Goal: Transaction & Acquisition: Book appointment/travel/reservation

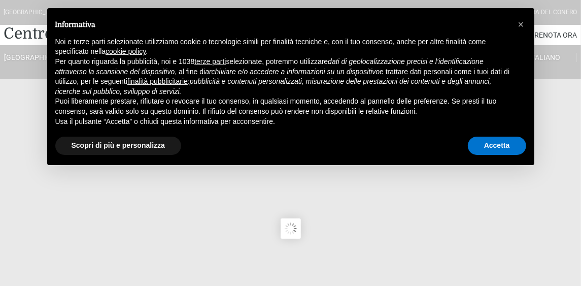
type input "[DATE]"
click at [524, 23] on button "×" at bounding box center [521, 24] width 16 height 16
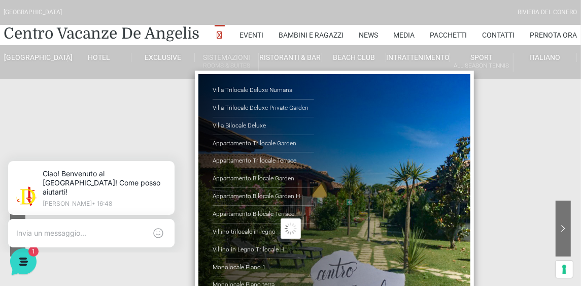
click at [207, 57] on link "Sistemazioni Rooms & Suites" at bounding box center [227, 62] width 64 height 19
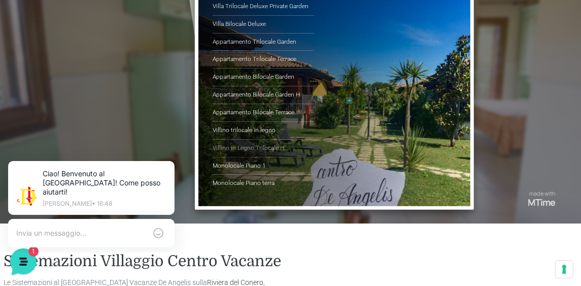
click at [241, 144] on link "Villino in Legno Trilocale H" at bounding box center [263, 148] width 101 height 18
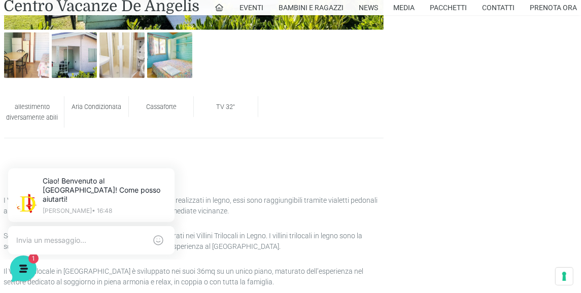
scroll to position [659, 0]
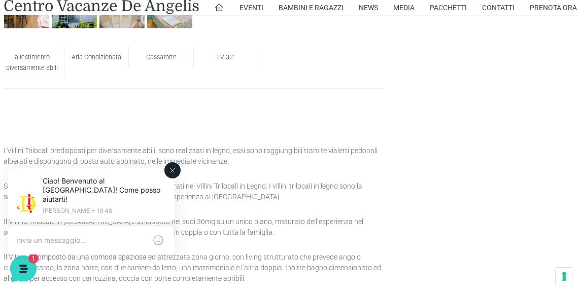
click at [169, 168] on icon at bounding box center [172, 170] width 8 height 8
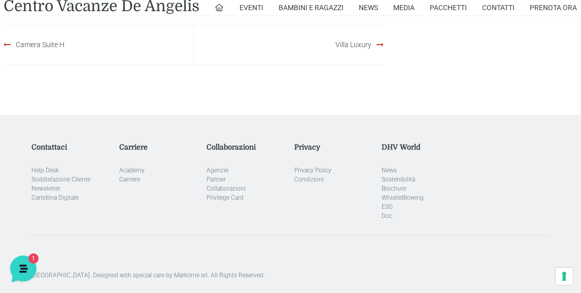
scroll to position [1116, 0]
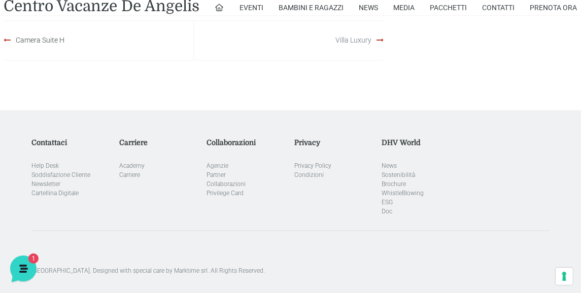
click at [370, 40] on link "Villa Luxury" at bounding box center [353, 41] width 36 height 8
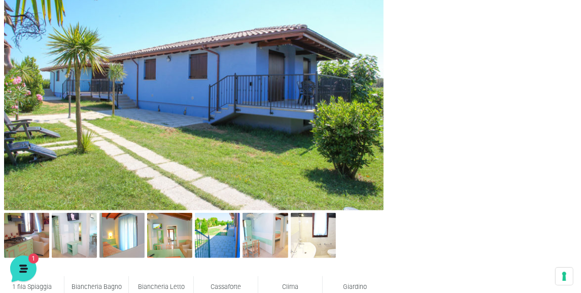
scroll to position [406, 0]
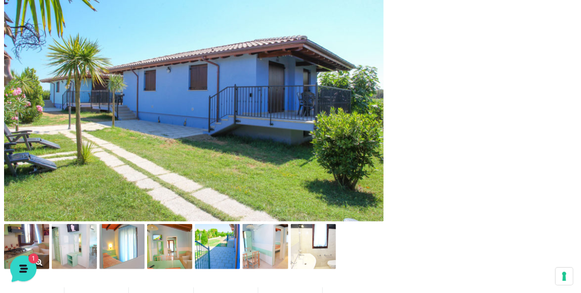
click at [24, 228] on img at bounding box center [26, 246] width 45 height 45
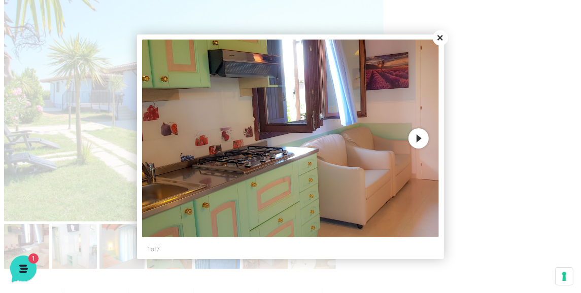
click at [423, 136] on button "Next" at bounding box center [418, 138] width 20 height 20
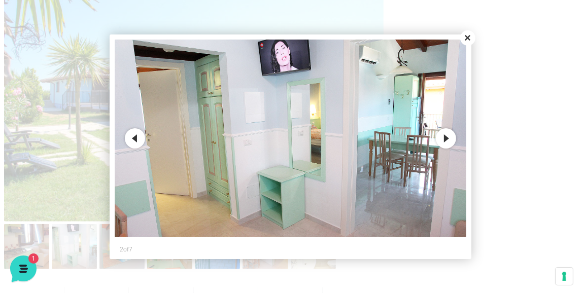
click at [446, 141] on button "Next" at bounding box center [446, 138] width 20 height 20
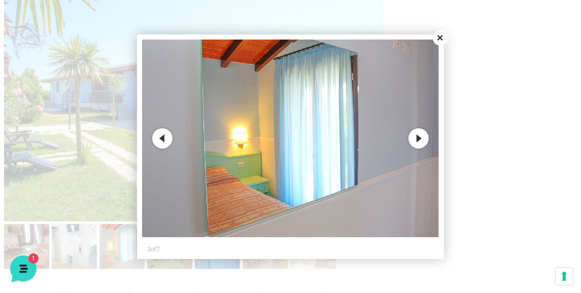
click at [423, 141] on button "Next" at bounding box center [418, 138] width 20 height 20
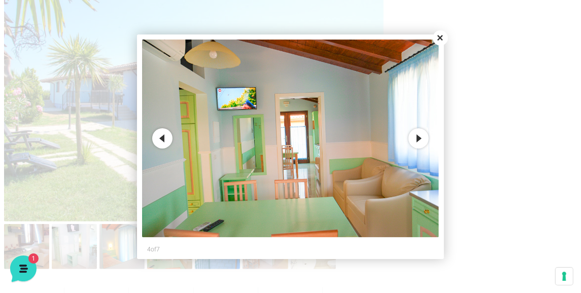
click at [424, 141] on button "Next" at bounding box center [418, 138] width 20 height 20
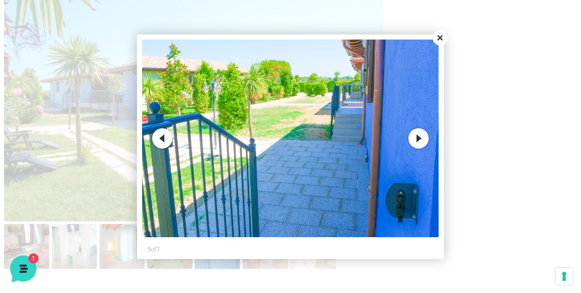
click at [424, 141] on button "Next" at bounding box center [418, 138] width 20 height 20
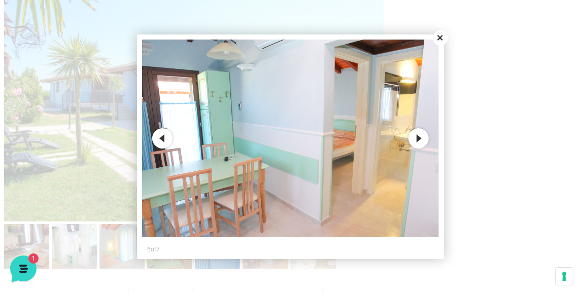
click at [424, 141] on button "Next" at bounding box center [418, 138] width 20 height 20
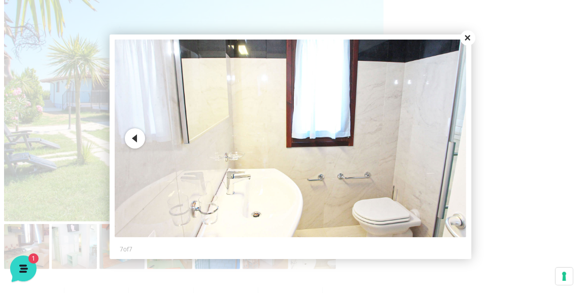
click at [424, 141] on img at bounding box center [291, 139] width 352 height 198
click at [465, 40] on button "Close" at bounding box center [467, 37] width 15 height 15
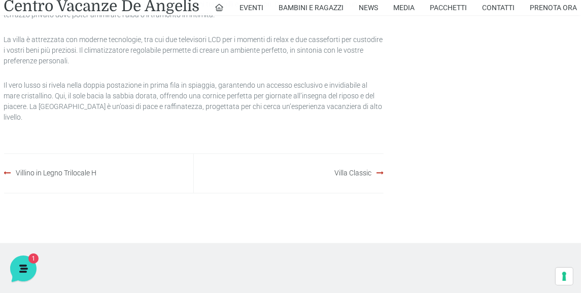
scroll to position [1065, 0]
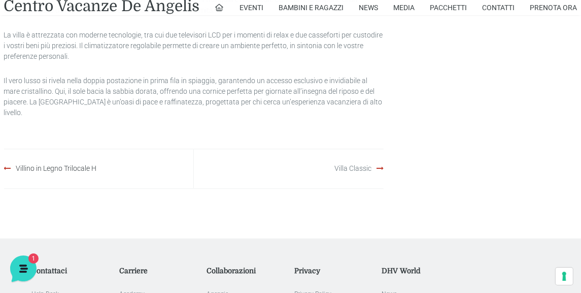
click at [359, 165] on link "Villa Classic" at bounding box center [352, 169] width 37 height 8
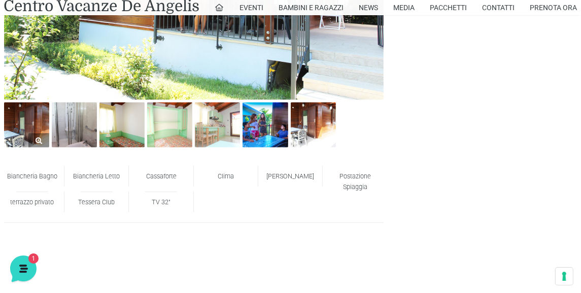
click at [25, 118] on img at bounding box center [26, 124] width 45 height 45
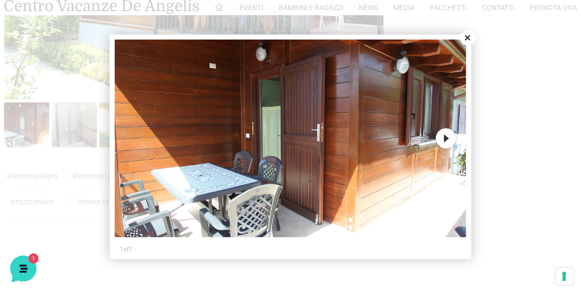
click at [449, 139] on button "Next" at bounding box center [446, 138] width 20 height 20
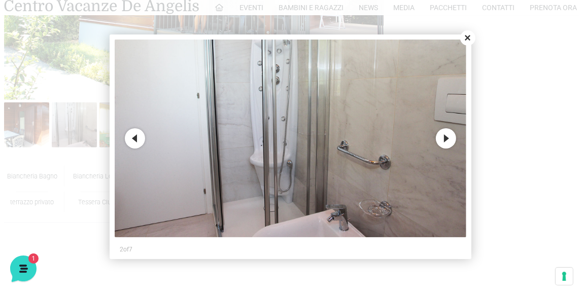
click at [448, 139] on button "Next" at bounding box center [446, 138] width 20 height 20
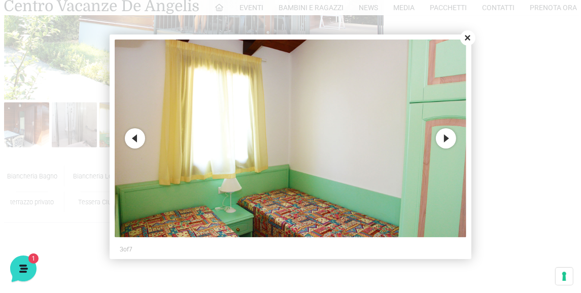
click at [448, 139] on button "Next" at bounding box center [446, 138] width 20 height 20
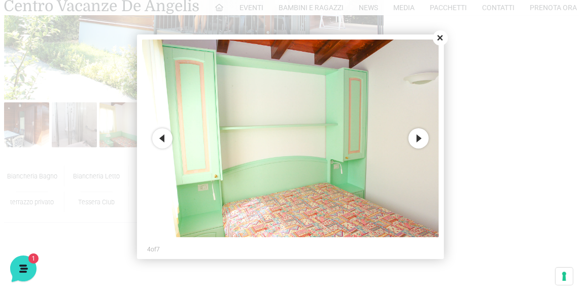
click at [413, 139] on button "Next" at bounding box center [418, 138] width 20 height 20
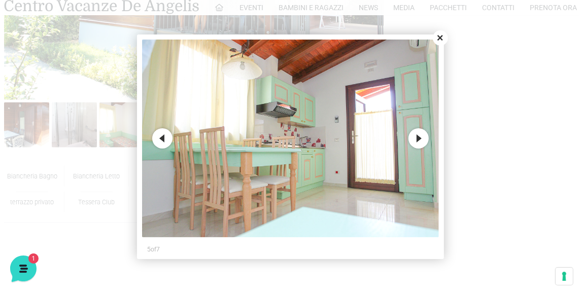
click at [422, 139] on button "Next" at bounding box center [418, 138] width 20 height 20
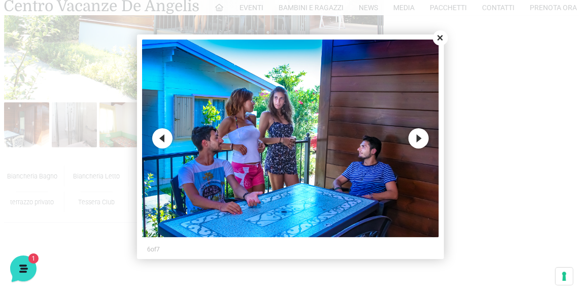
click at [422, 139] on button "Next" at bounding box center [418, 138] width 20 height 20
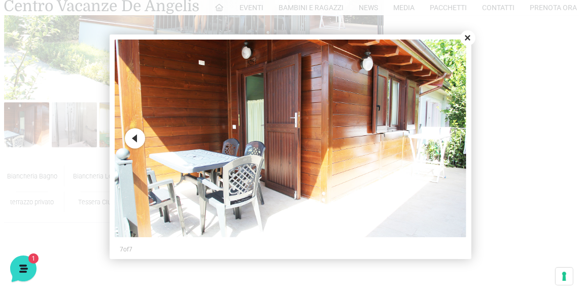
click at [470, 33] on button "Close" at bounding box center [467, 37] width 15 height 15
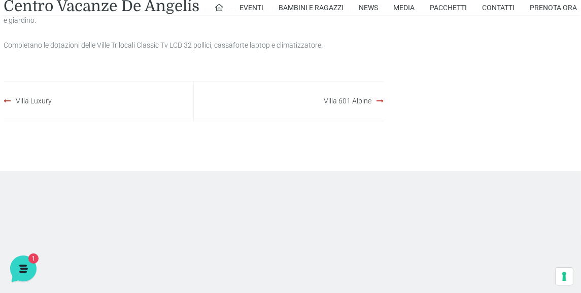
scroll to position [1319, 0]
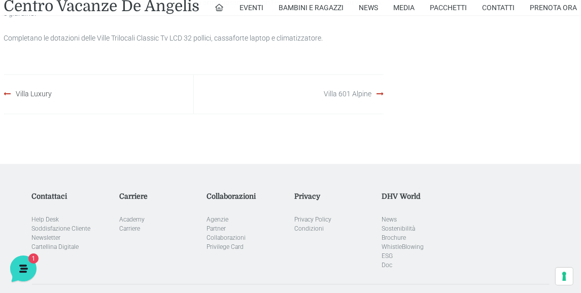
click at [353, 92] on link "Villa 601 Alpine" at bounding box center [348, 94] width 48 height 8
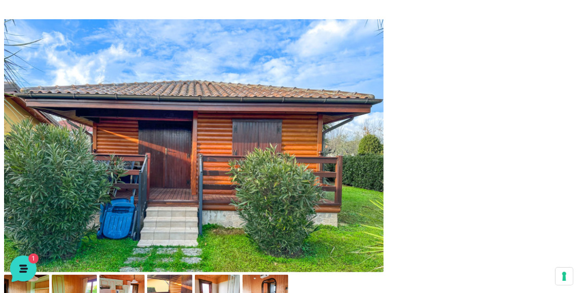
scroll to position [457, 0]
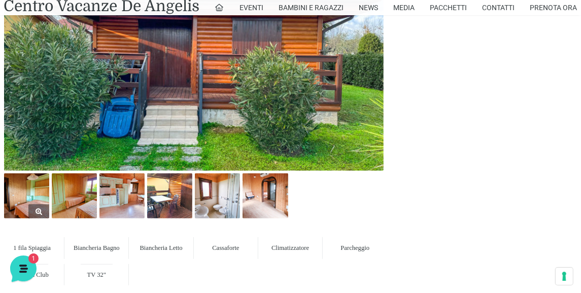
click at [39, 184] on img at bounding box center [26, 195] width 45 height 45
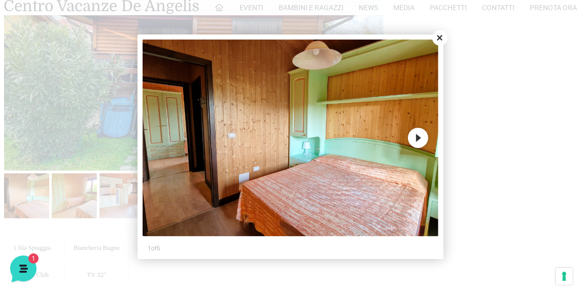
click at [419, 137] on button "Next" at bounding box center [418, 138] width 20 height 20
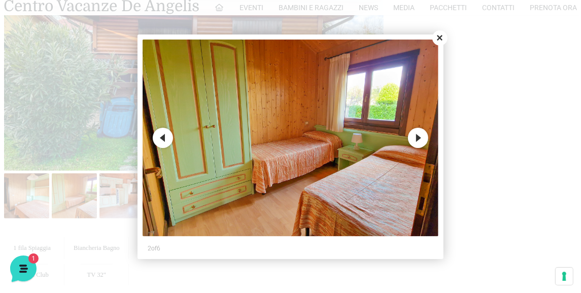
click at [419, 137] on button "Next" at bounding box center [418, 138] width 20 height 20
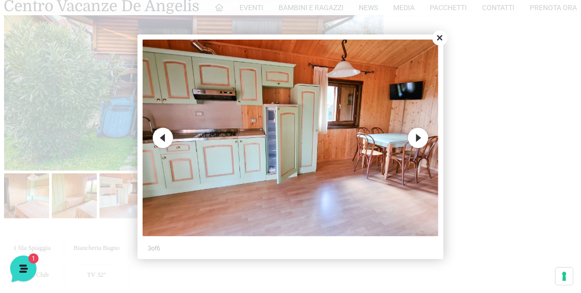
click at [419, 137] on button "Next" at bounding box center [418, 138] width 20 height 20
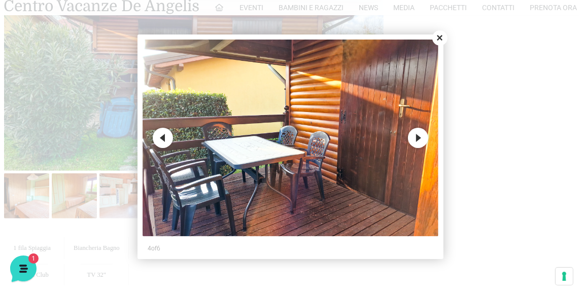
click at [419, 137] on button "Next" at bounding box center [418, 138] width 20 height 20
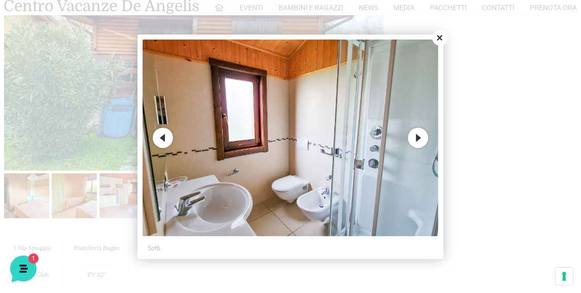
click at [418, 137] on button "Next" at bounding box center [418, 138] width 20 height 20
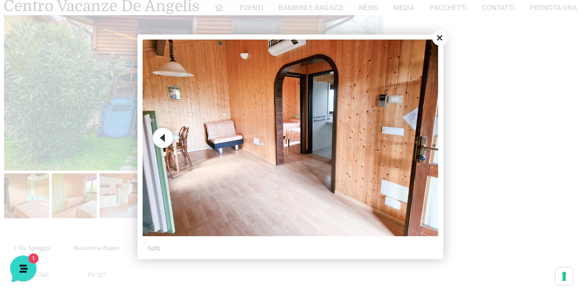
click at [418, 137] on img at bounding box center [291, 138] width 296 height 197
click at [441, 38] on button "Close" at bounding box center [439, 37] width 15 height 15
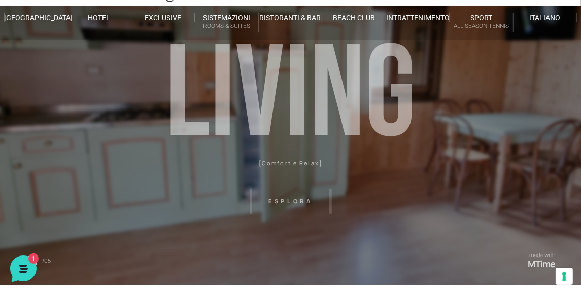
scroll to position [0, 0]
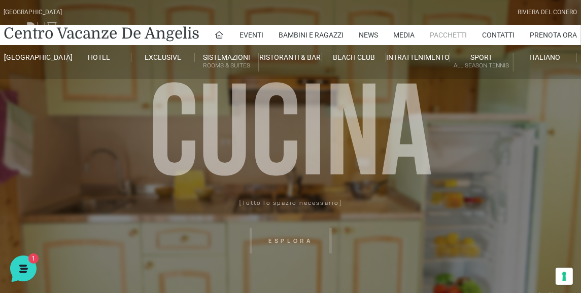
click at [450, 34] on link "Pacchetti" at bounding box center [448, 35] width 37 height 20
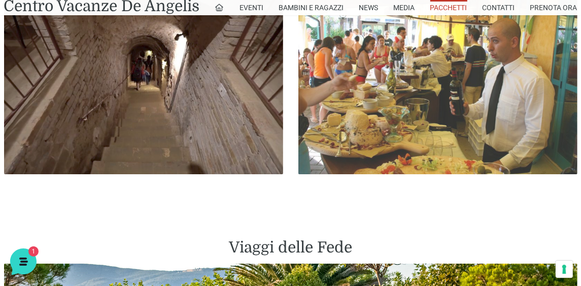
scroll to position [1978, 0]
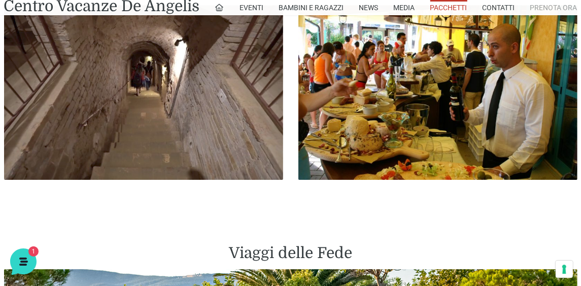
click at [549, 9] on link "Prenota Ora" at bounding box center [553, 7] width 47 height 15
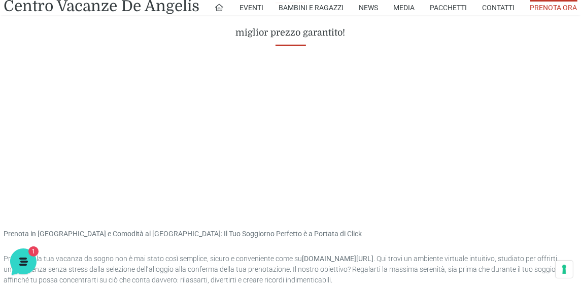
scroll to position [507, 0]
